Goal: Task Accomplishment & Management: Complete application form

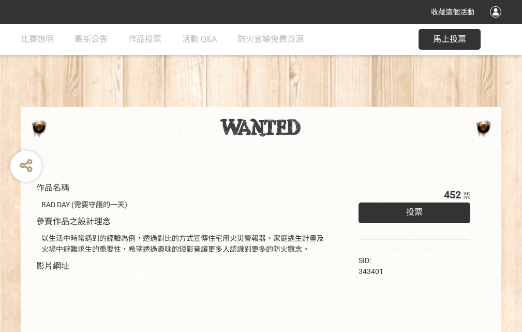
click at [497, 22] on div "收藏這個活動" at bounding box center [261, 12] width 522 height 24
click at [323, 102] on div "作品名稱 BAD DAY (需要守護的一天) 參賽作品之設計理念 以生活中時常遇到的經驗為例，透過對比的方式宣傳住宅用火災警報器、家庭逃生計畫及火場中避難求生…" at bounding box center [261, 241] width 522 height 435
click at [412, 210] on span "投票" at bounding box center [414, 212] width 17 height 10
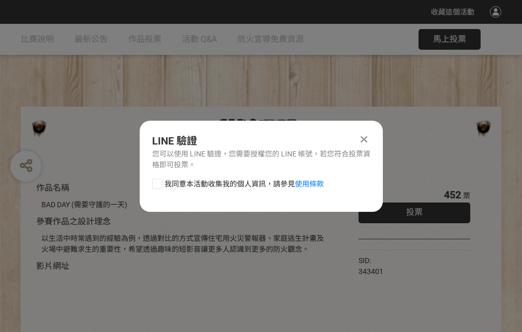
click at [156, 182] on div at bounding box center [157, 184] width 10 height 10
checkbox input "true"
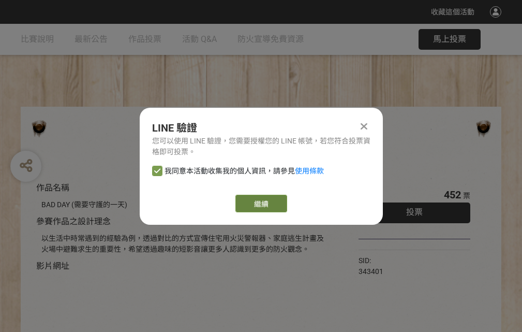
click at [260, 203] on link "繼續" at bounding box center [262, 204] width 52 height 18
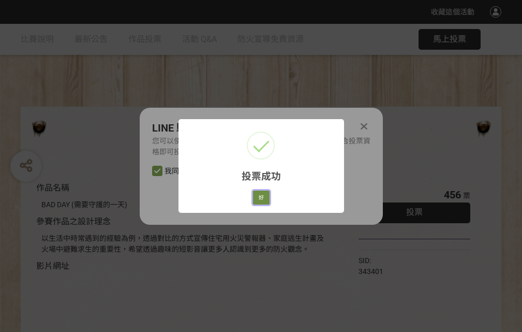
click at [258, 196] on button "好" at bounding box center [261, 197] width 17 height 14
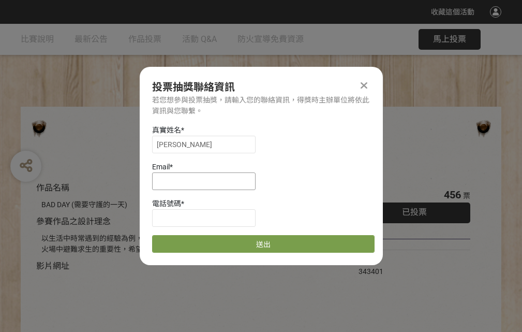
click at [207, 181] on input at bounding box center [204, 181] width 104 height 18
type input "[EMAIL_ADDRESS][DOMAIN_NAME]"
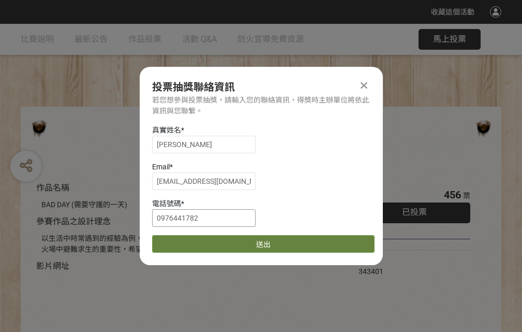
type input "0976441782"
click at [182, 240] on button "送出" at bounding box center [263, 244] width 223 height 18
